Goal: Transaction & Acquisition: Obtain resource

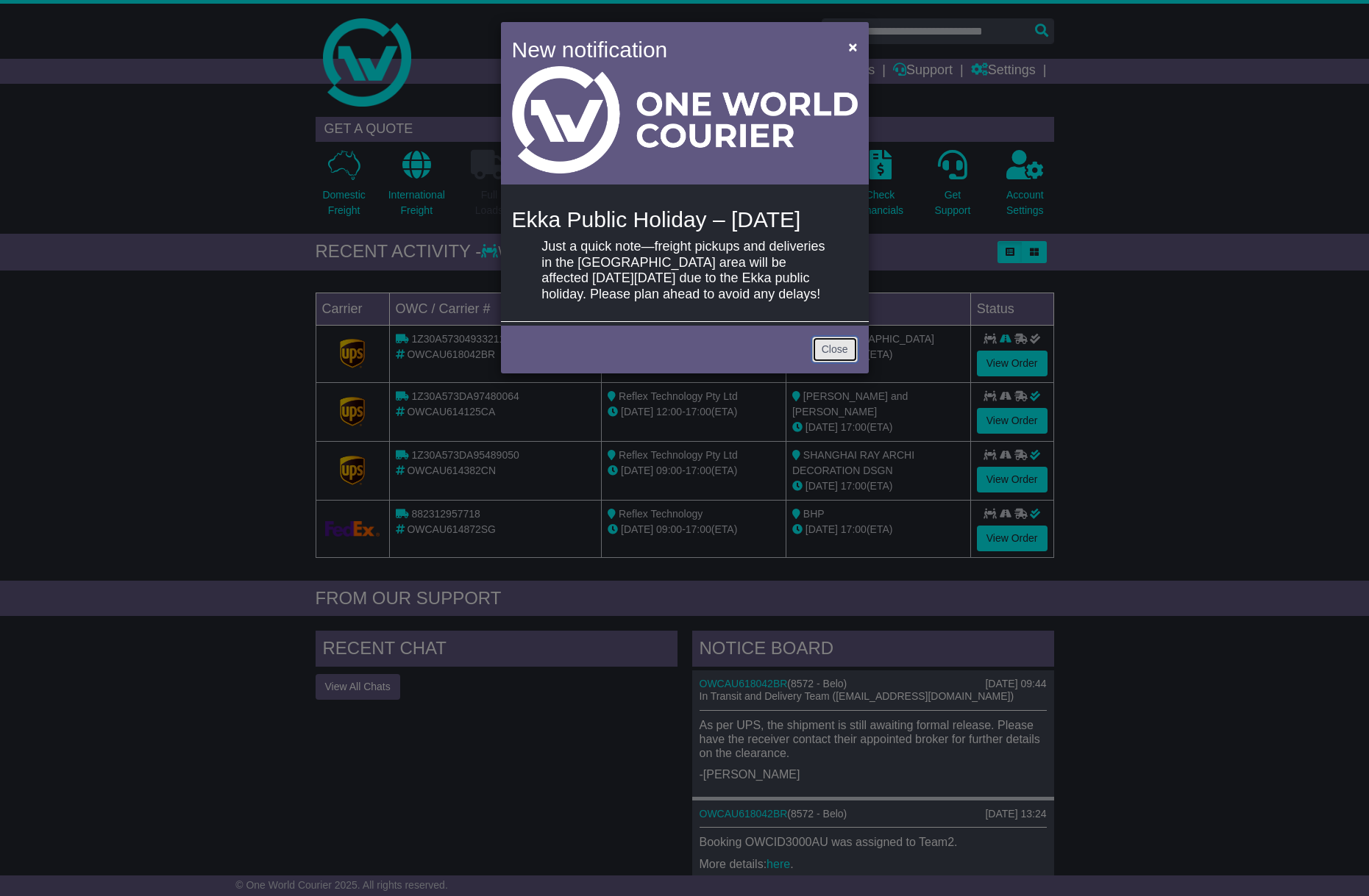
click at [824, 363] on link "Close" at bounding box center [835, 349] width 46 height 26
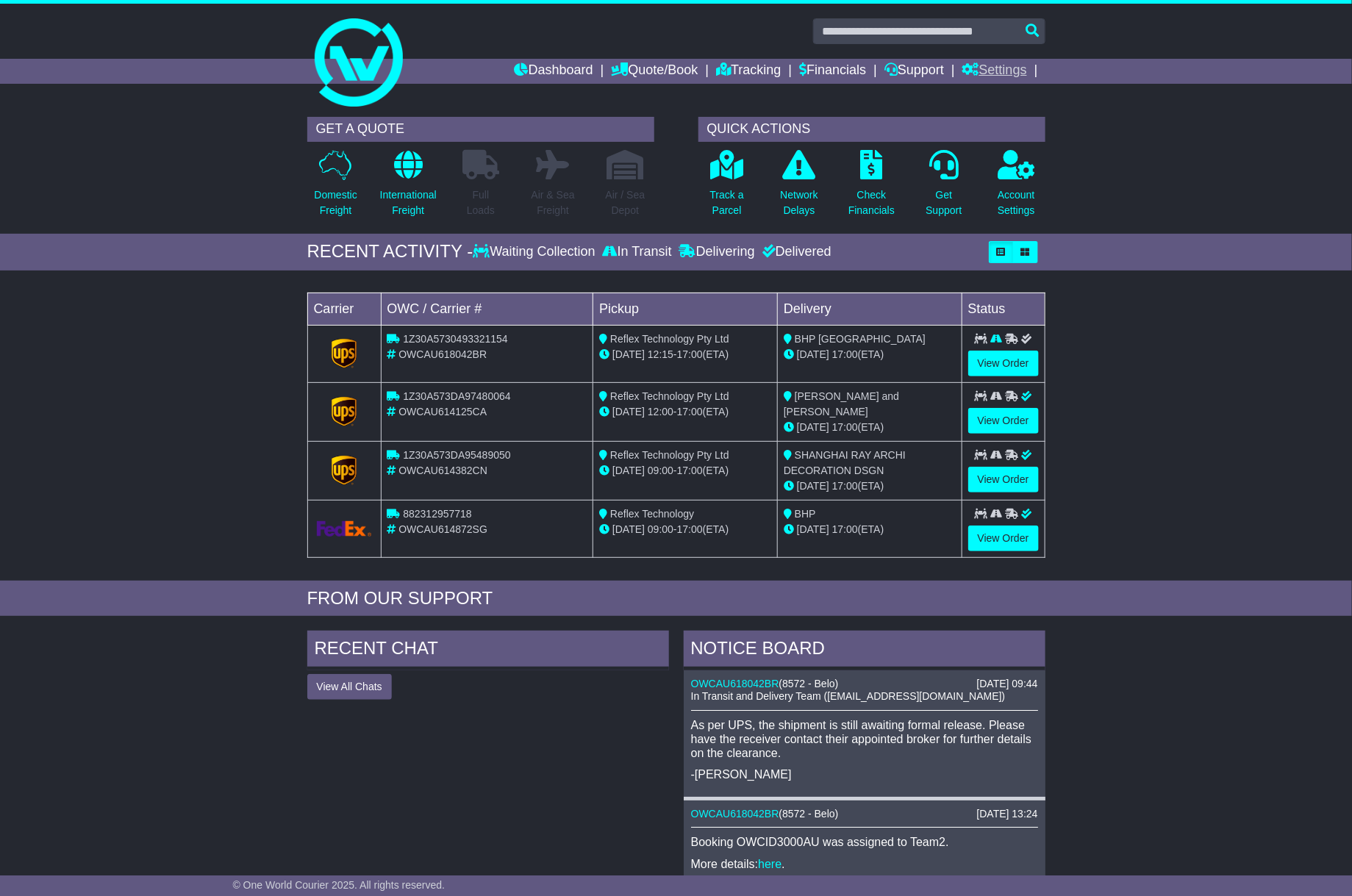
click at [994, 65] on link "Settings" at bounding box center [995, 71] width 65 height 25
click at [995, 94] on link "Settings" at bounding box center [1022, 96] width 116 height 17
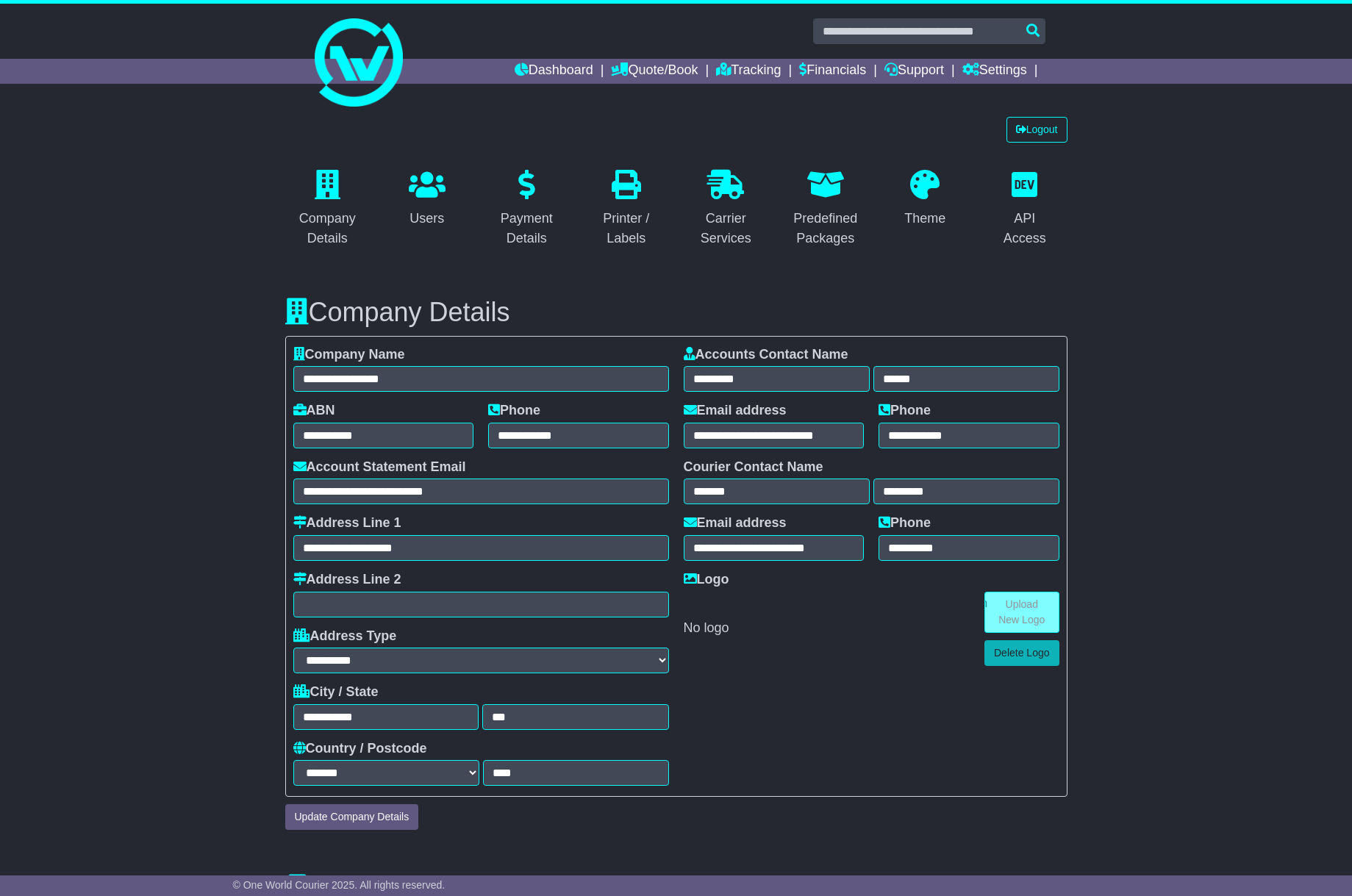
select select "**********"
select select "**"
click at [841, 67] on link "Financials" at bounding box center [832, 71] width 67 height 25
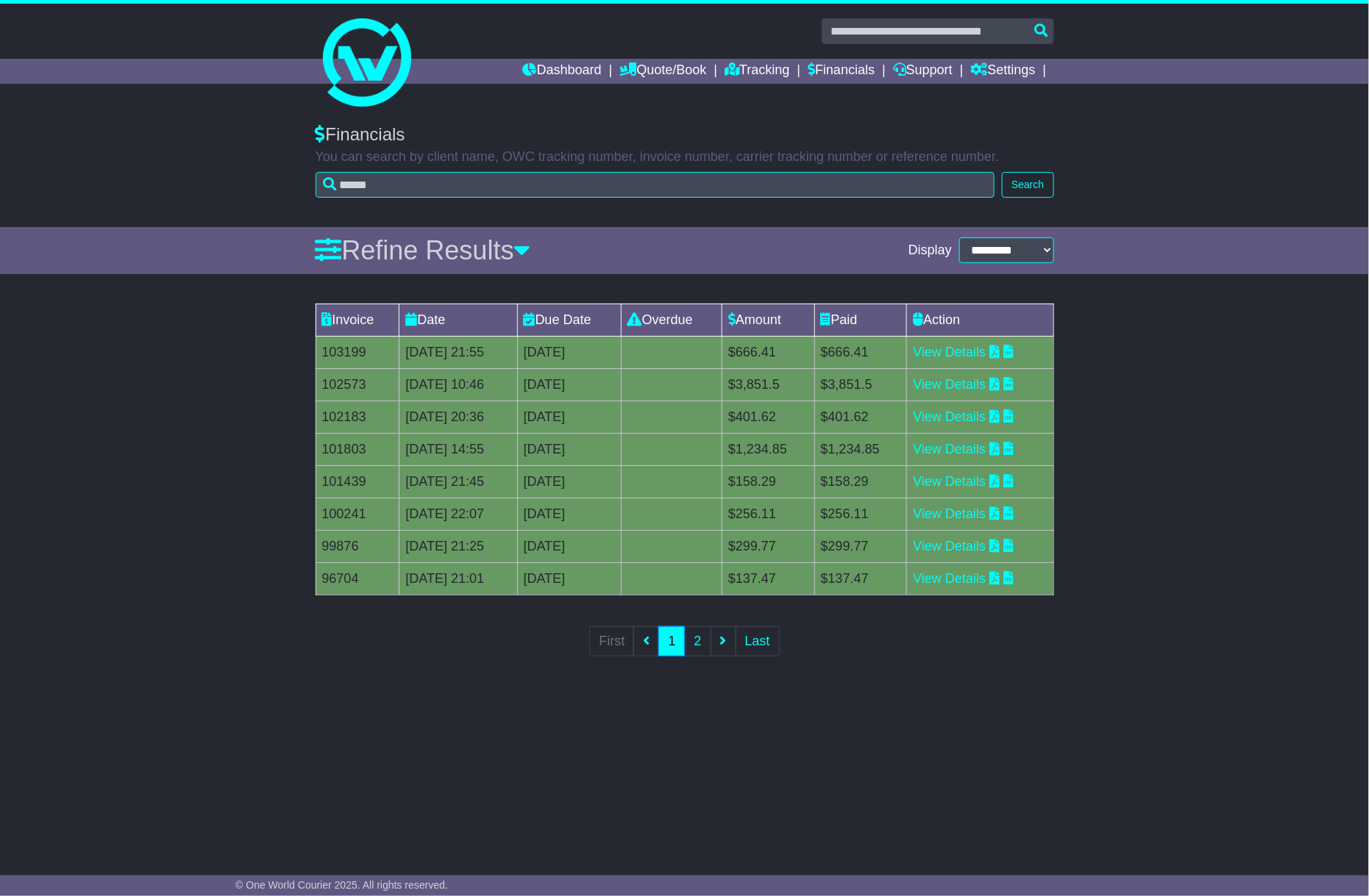
click at [382, 77] on div "Dashboard Quote/Book Domestic International Saved Quotes Drafts Domestic Quote …" at bounding box center [684, 71] width 754 height 25
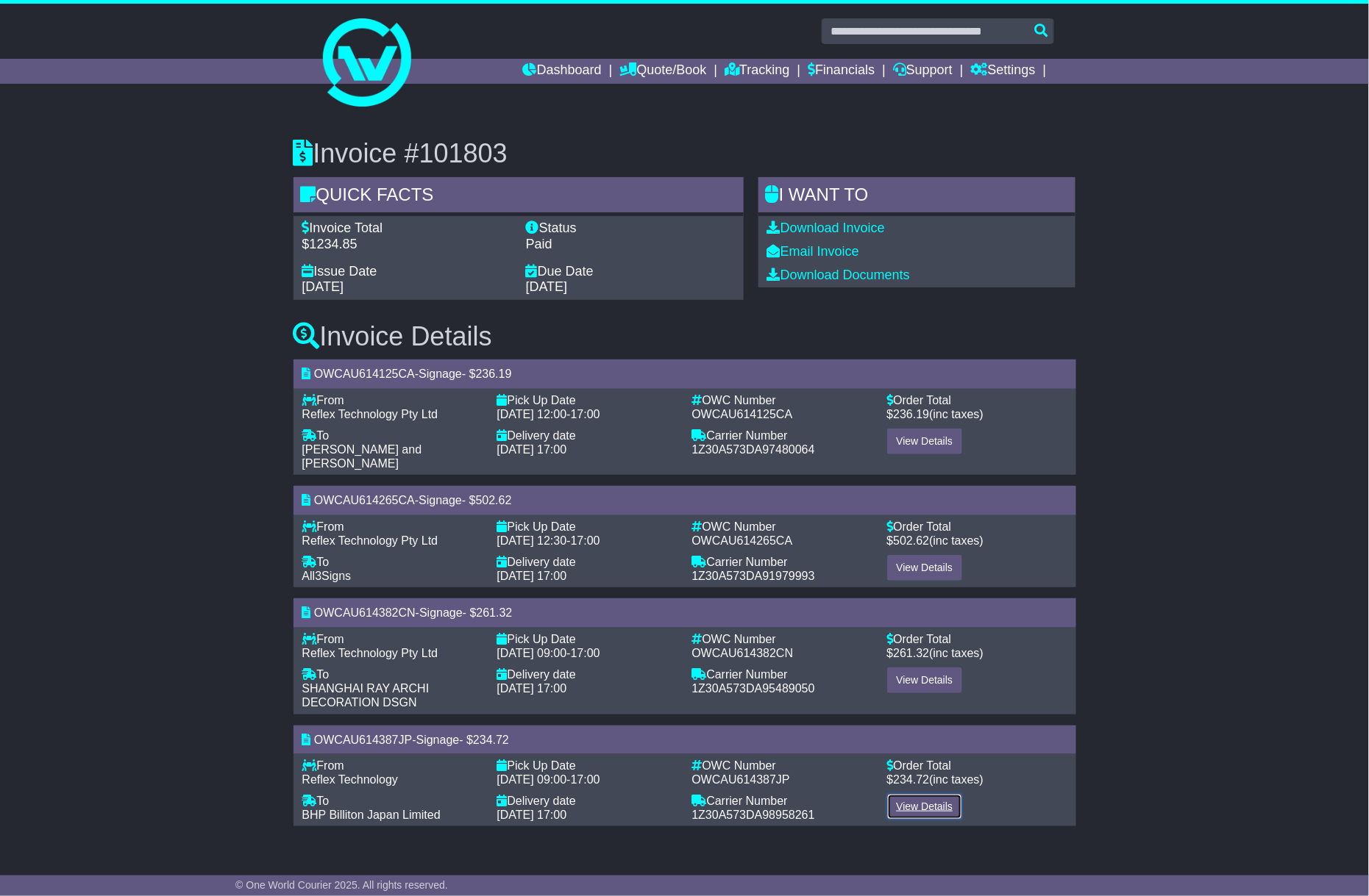
click at [920, 794] on link "View Details" at bounding box center [925, 807] width 76 height 26
click at [883, 226] on link "Download Invoice" at bounding box center [826, 228] width 118 height 15
drag, startPoint x: 416, startPoint y: 723, endPoint x: 347, endPoint y: 758, distance: 77.4
click at [316, 728] on div "OWCAU614387JP - Signage - $ 234.72" at bounding box center [685, 740] width 783 height 29
copy div "OWCAU614387JP"
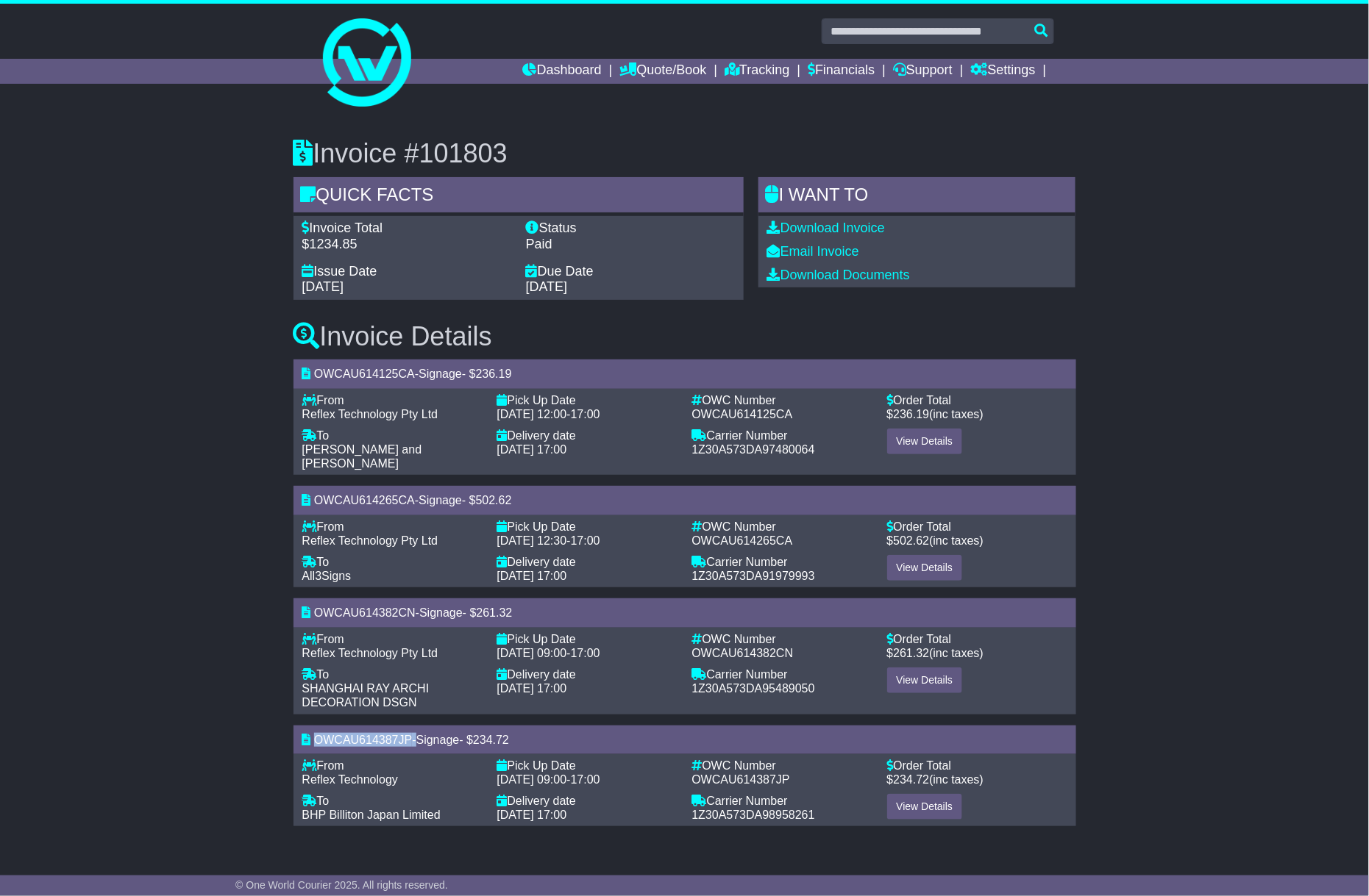
drag, startPoint x: 189, startPoint y: 511, endPoint x: 1089, endPoint y: 53, distance: 1009.8
click at [213, 494] on div "Invoice #101803 Quick Facts Invoice Total $1234.85 Status Paid Issue Date [DATE…" at bounding box center [684, 477] width 1369 height 735
click at [943, 555] on link "View Details" at bounding box center [925, 568] width 76 height 26
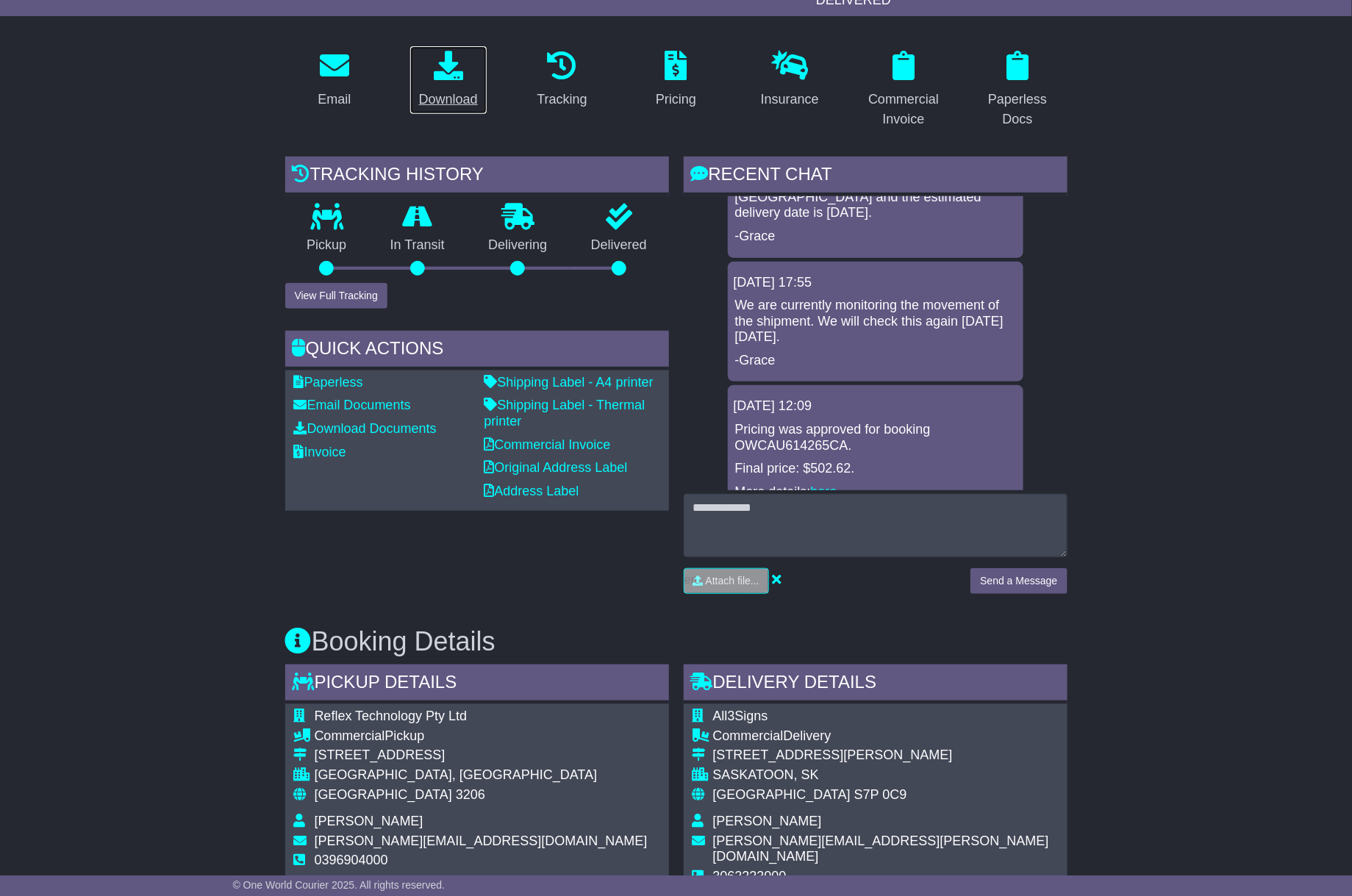
click at [431, 89] on div "Download" at bounding box center [448, 99] width 59 height 20
drag, startPoint x: 0, startPoint y: 423, endPoint x: 765, endPoint y: 429, distance: 765.0
drag, startPoint x: 134, startPoint y: 354, endPoint x: 426, endPoint y: 14, distance: 448.2
